Goal: Complete application form

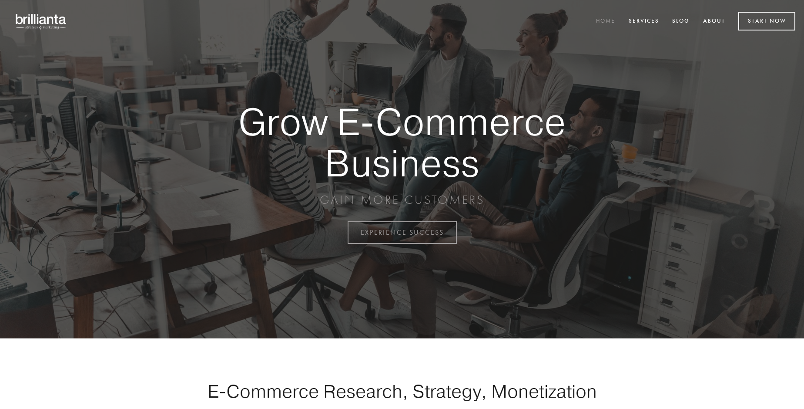
scroll to position [2282, 0]
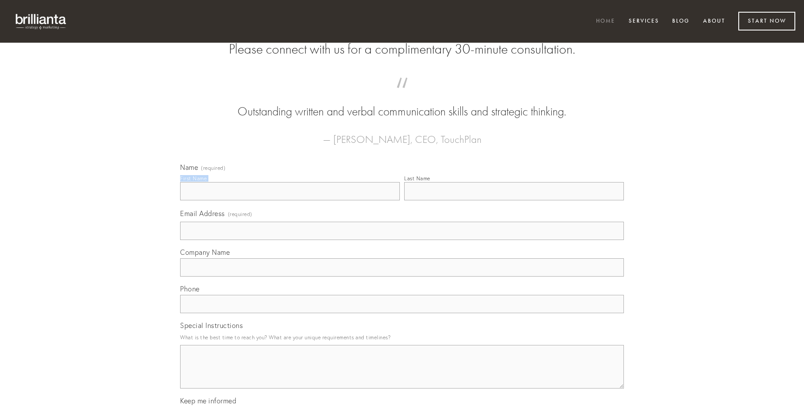
type input "[PERSON_NAME]"
click at [514, 200] on input "Last Name" at bounding box center [514, 191] width 220 height 18
type input "[PERSON_NAME]"
click at [402, 240] on input "Email Address (required)" at bounding box center [402, 231] width 444 height 18
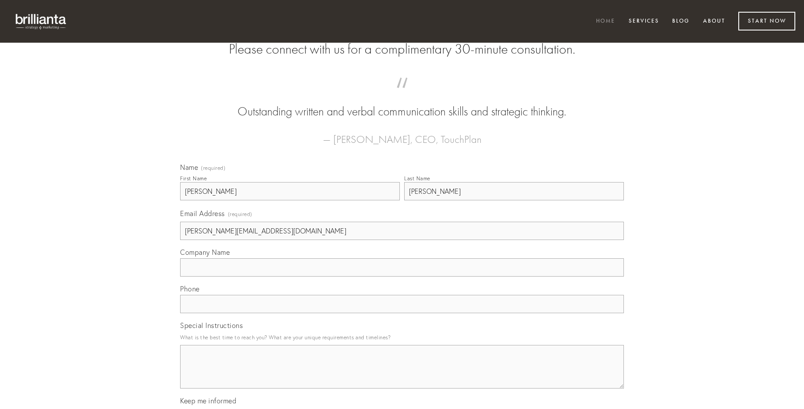
type input "[PERSON_NAME][EMAIL_ADDRESS][DOMAIN_NAME]"
click at [402, 276] on input "Company Name" at bounding box center [402, 267] width 444 height 18
type input "depulso"
click at [402, 313] on input "text" at bounding box center [402, 304] width 444 height 18
click at [402, 374] on textarea "Special Instructions" at bounding box center [402, 367] width 444 height 44
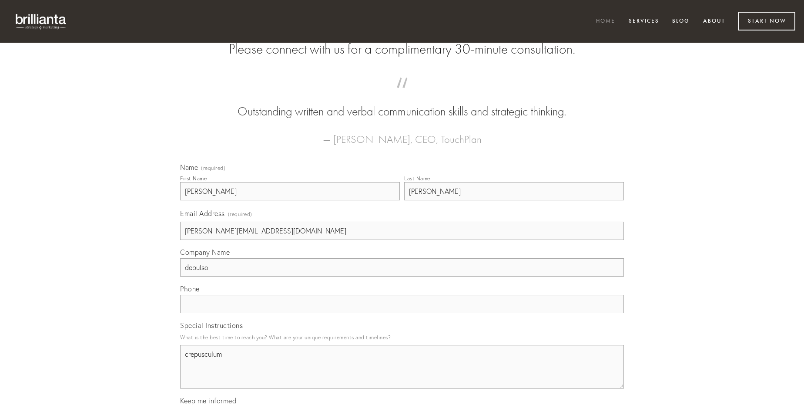
type textarea "crepusculum"
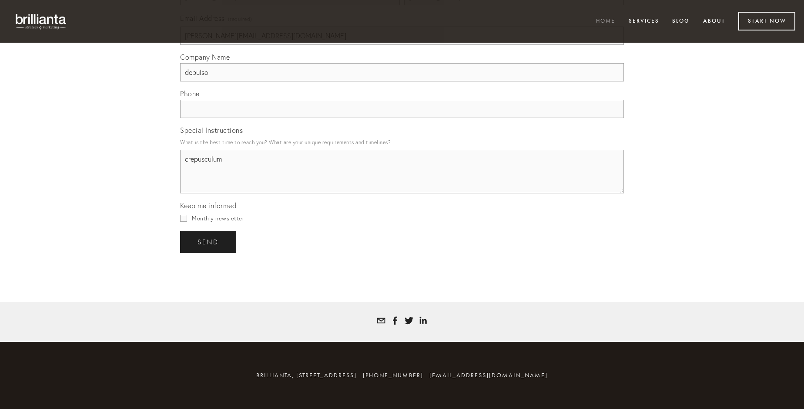
click at [209, 242] on span "send" at bounding box center [208, 242] width 21 height 8
